Goal: Transaction & Acquisition: Purchase product/service

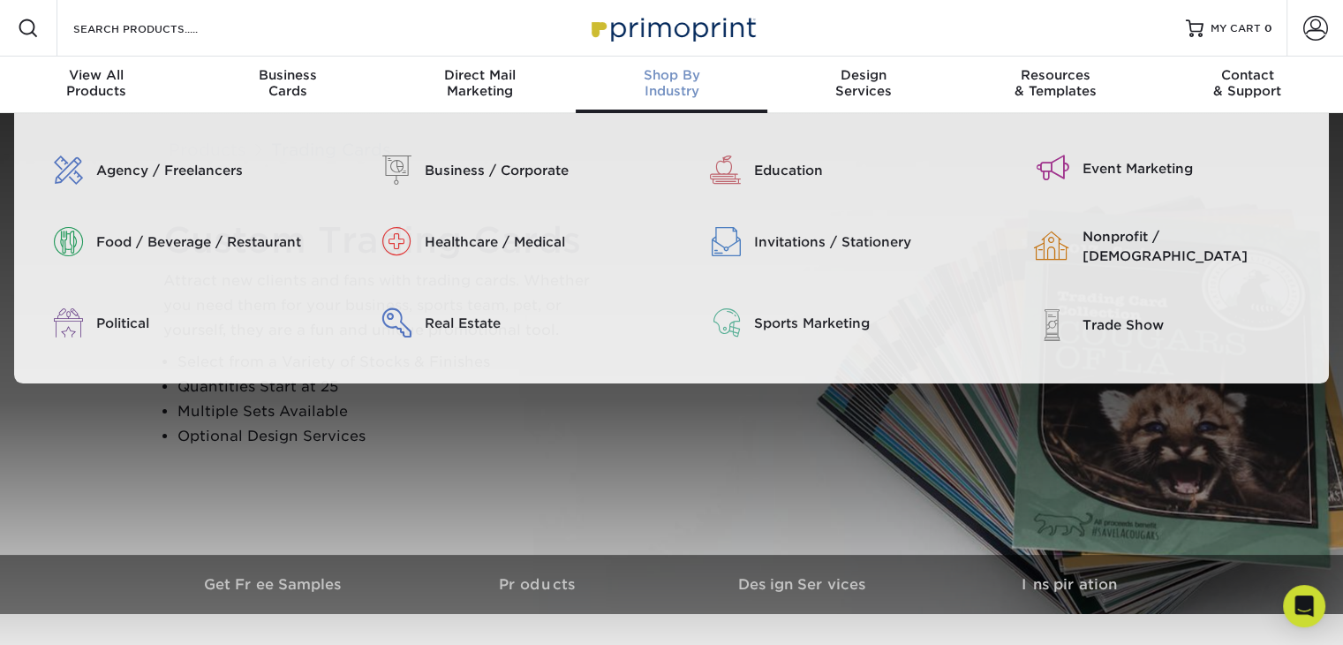
click at [683, 73] on span "Shop By" at bounding box center [672, 75] width 192 height 16
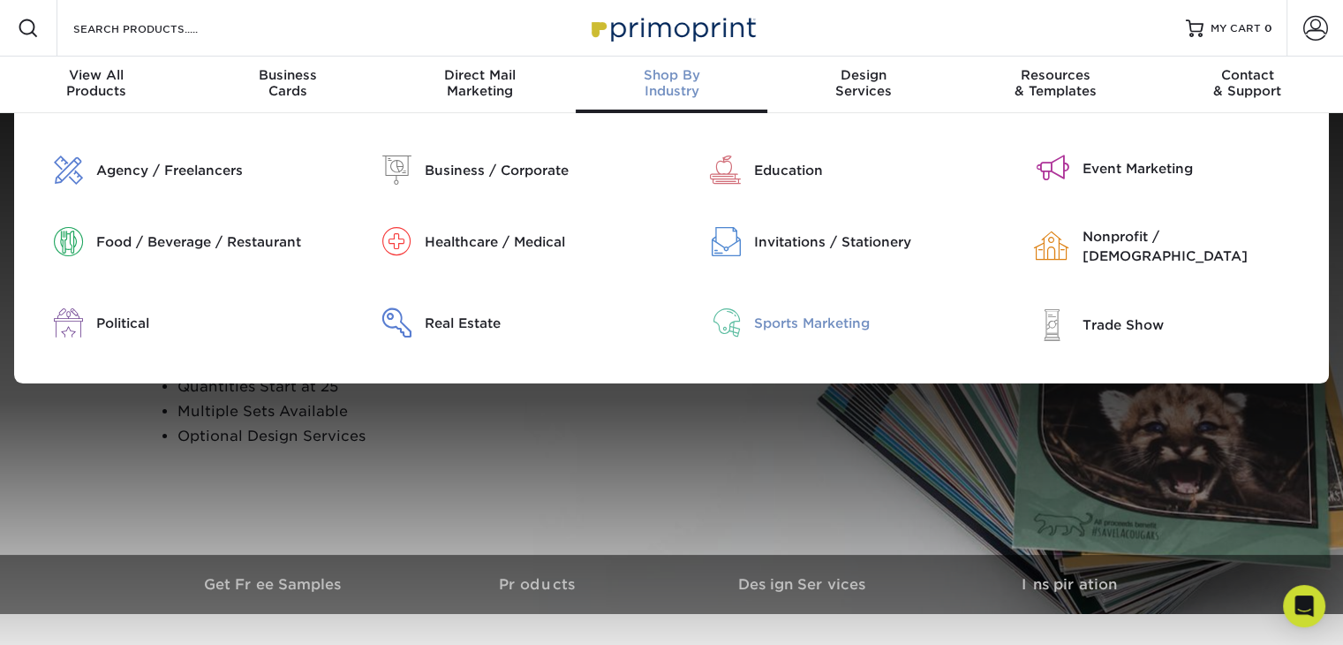
click at [802, 316] on div "Sports Marketing" at bounding box center [870, 323] width 233 height 19
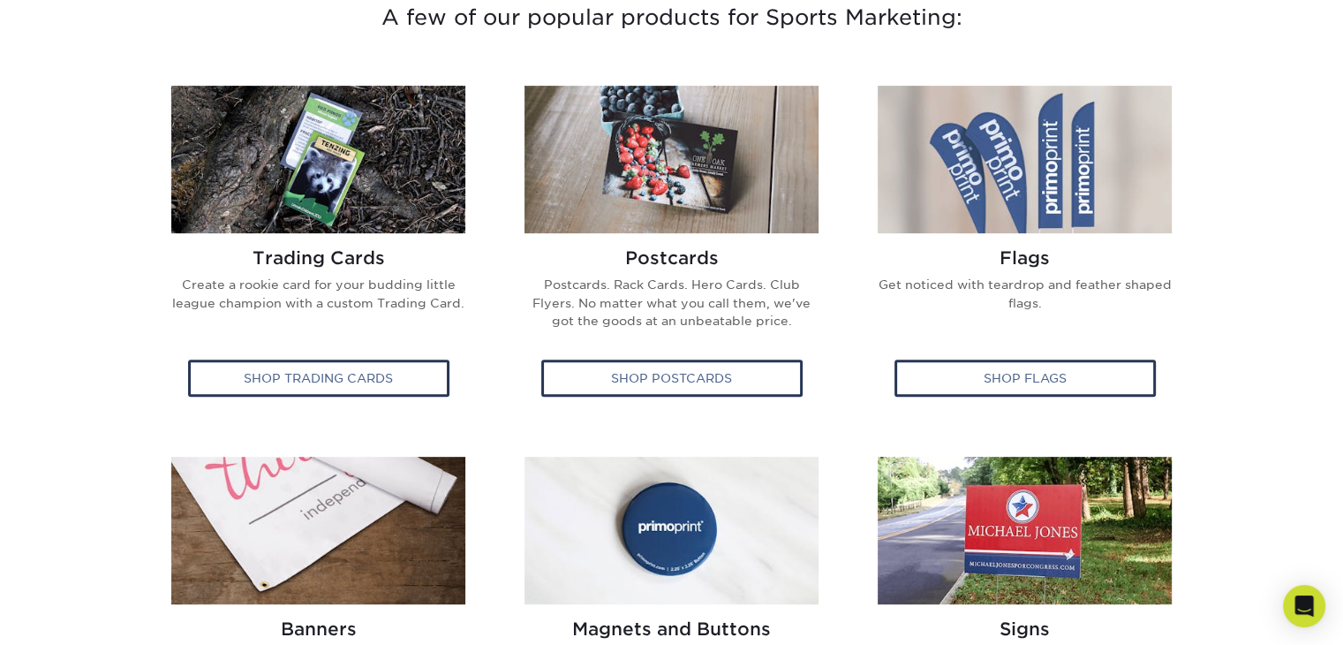
scroll to position [642, 0]
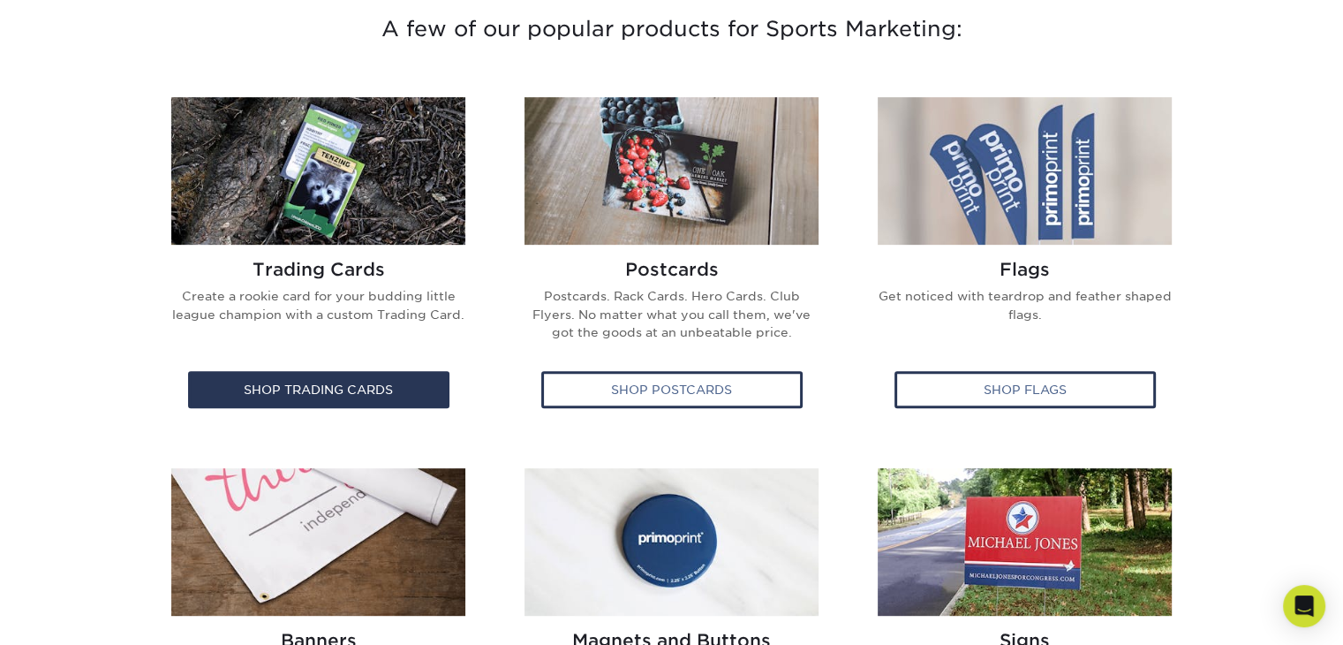
click at [336, 266] on h2 "Trading Cards" at bounding box center [319, 269] width 299 height 21
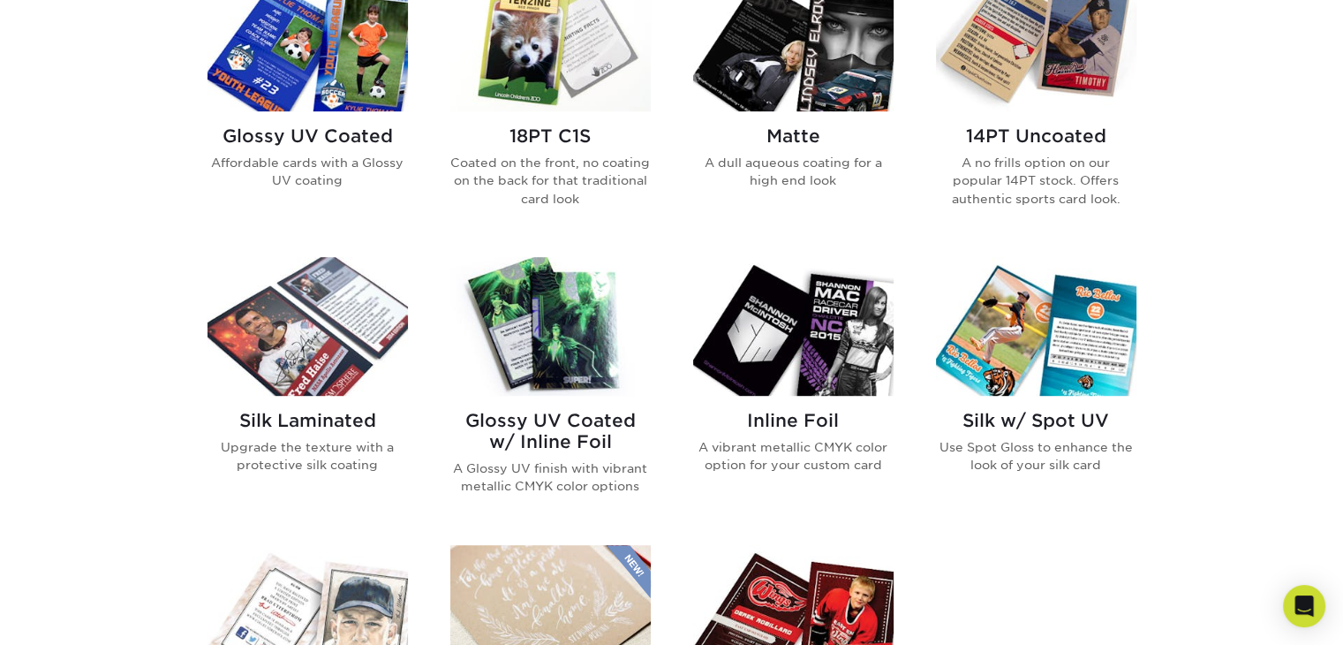
scroll to position [1218, 0]
